Goal: Task Accomplishment & Management: Manage account settings

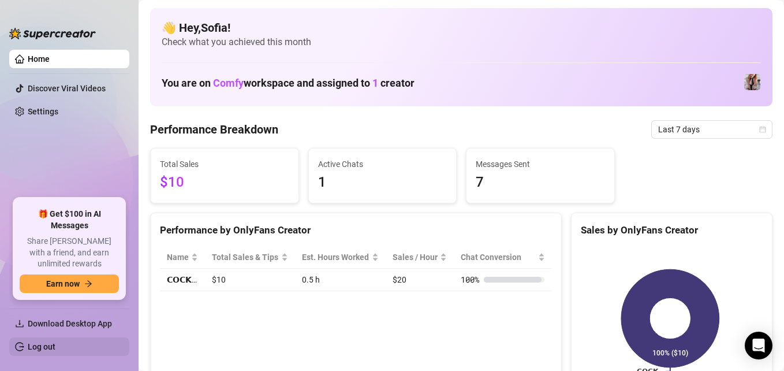
click at [55, 346] on link "Log out" at bounding box center [42, 346] width 28 height 9
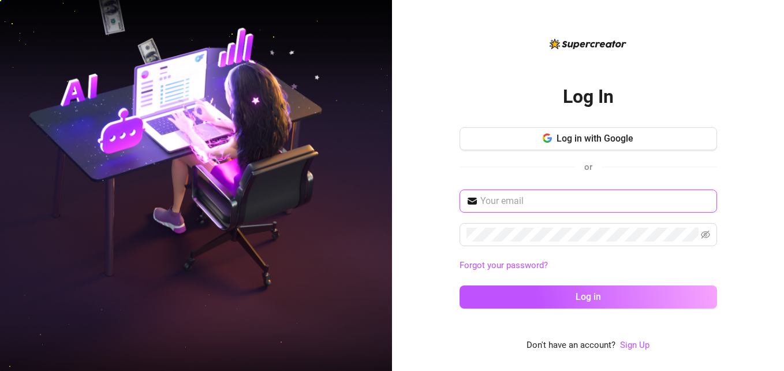
click at [566, 199] on input "text" at bounding box center [595, 201] width 230 height 14
type input "[EMAIL_ADDRESS][DOMAIN_NAME]"
click at [486, 223] on span at bounding box center [589, 234] width 258 height 23
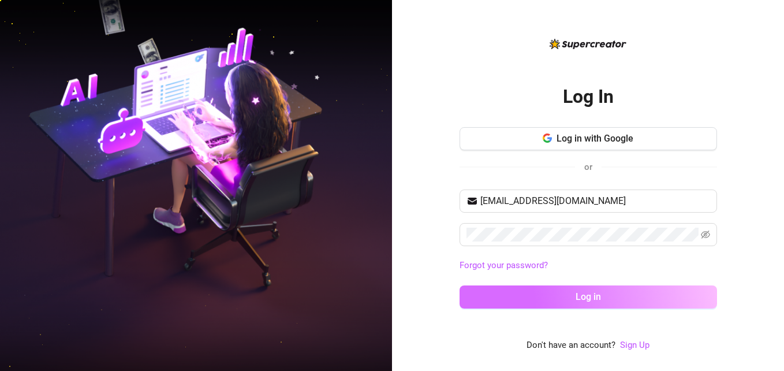
click at [532, 285] on button "Log in" at bounding box center [589, 296] width 258 height 23
